Goal: Task Accomplishment & Management: Use online tool/utility

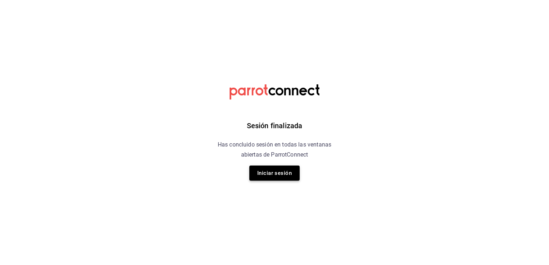
click at [273, 168] on button "Iniciar sesión" at bounding box center [275, 173] width 50 height 15
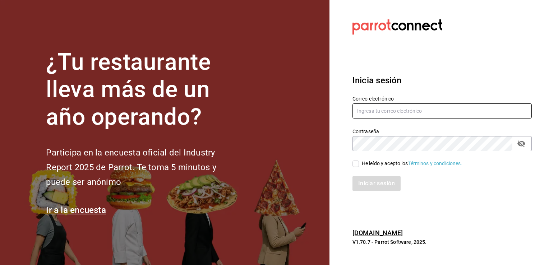
type input "frida.mon96@gmail.com"
click at [353, 166] on input "He leído y acepto los Términos y condiciones." at bounding box center [356, 164] width 6 height 6
checkbox input "true"
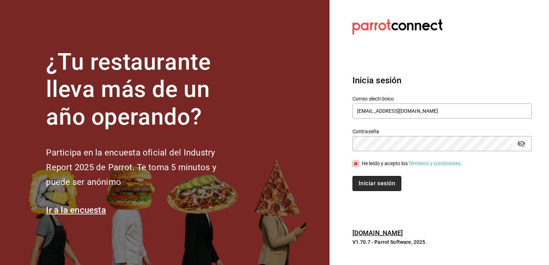
click at [374, 182] on button "Iniciar sesión" at bounding box center [377, 183] width 49 height 15
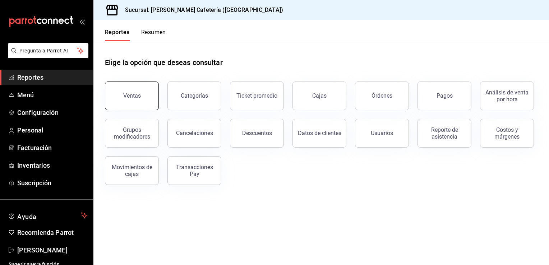
click at [140, 91] on button "Ventas" at bounding box center [132, 96] width 54 height 29
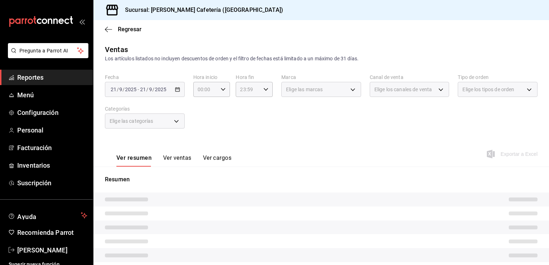
click at [179, 87] on div "2025-09-21 21 / 9 / 2025 - 2025-09-21 21 / 9 / 2025" at bounding box center [145, 89] width 80 height 15
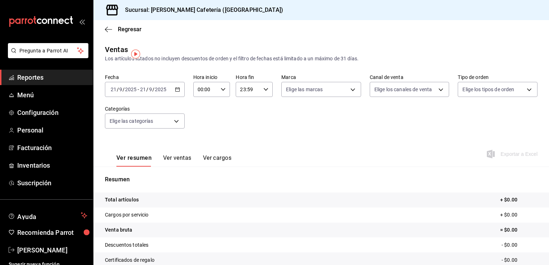
click at [176, 89] on \(Stroke\) "button" at bounding box center [177, 89] width 4 height 0
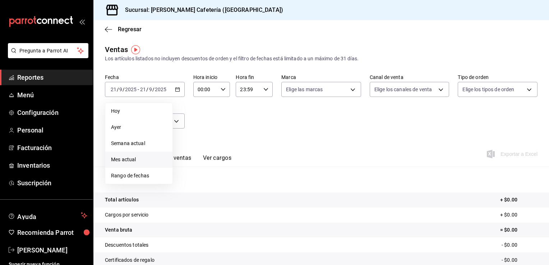
click at [154, 162] on span "Mes actual" at bounding box center [139, 160] width 56 height 8
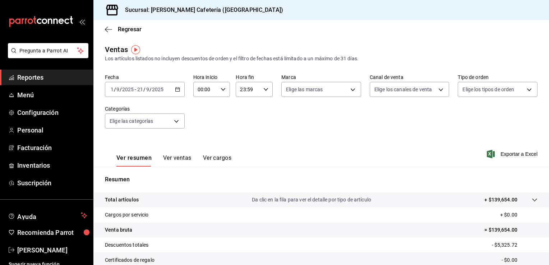
scroll to position [79, 0]
